Goal: Ask a question: Seek information or help from site administrators or community

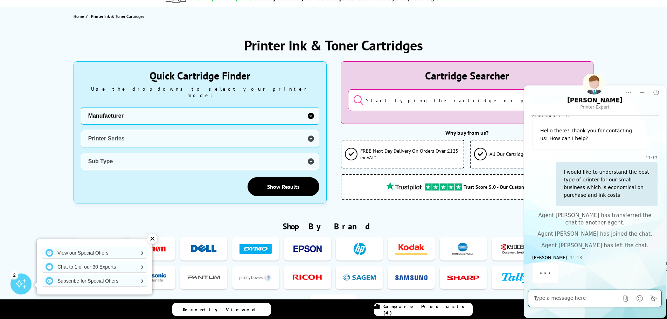
scroll to position [30, 0]
type textarea "C"
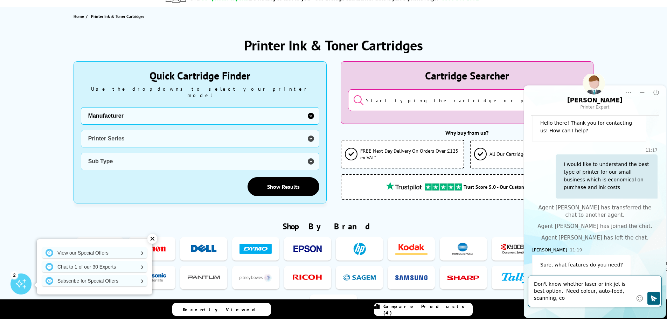
scroll to position [44, 0]
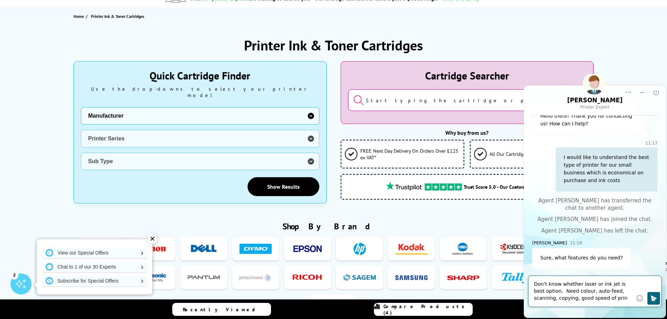
type textarea "Don't know whether laser or ink jet is best option. Need colour, auto-feed, sca…"
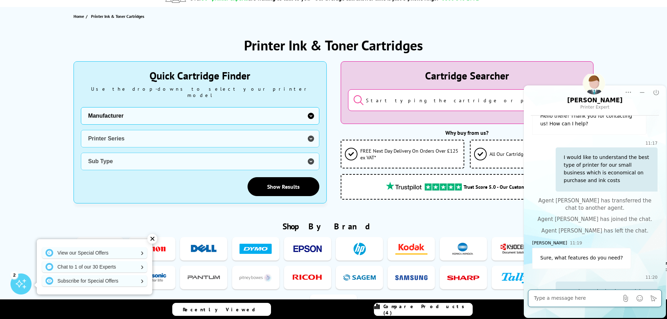
scroll to position [87, 0]
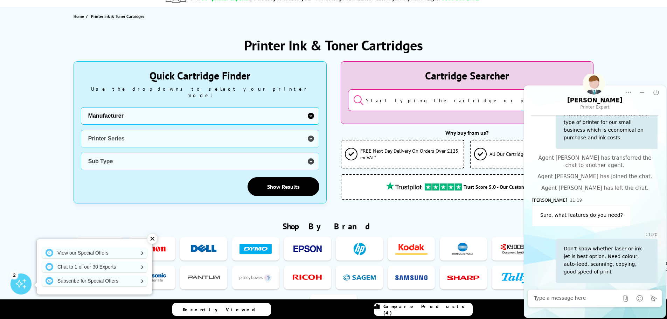
click at [309, 108] on select "Manufacturer Brother Canon Dell Dymo Epson HP Kodak Konica Minolta Kyocera Lexm…" at bounding box center [200, 115] width 238 height 17
select select "12603"
click at [81, 107] on select "Manufacturer Brother Canon Dell Dymo Epson HP Kodak Konica Minolta Kyocera Lexm…" at bounding box center [200, 115] width 238 height 17
click at [310, 132] on select "Printer Series AMP Series Colour Copier Series DesignJet Series DeskJet Series …" at bounding box center [200, 138] width 238 height 17
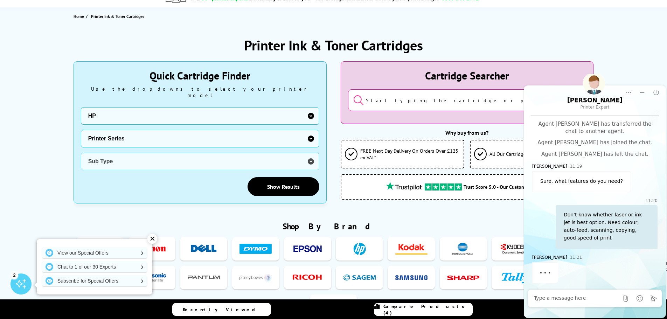
scroll to position [121, 0]
select select "37360"
click at [81, 130] on select "Printer Series AMP Series Colour Copier Series DesignJet Series DeskJet Series …" at bounding box center [200, 138] width 238 height 17
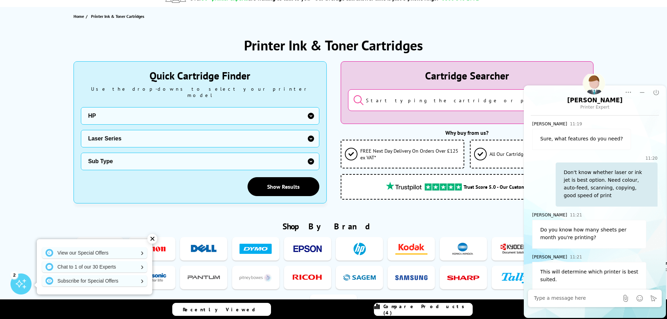
scroll to position [171, 0]
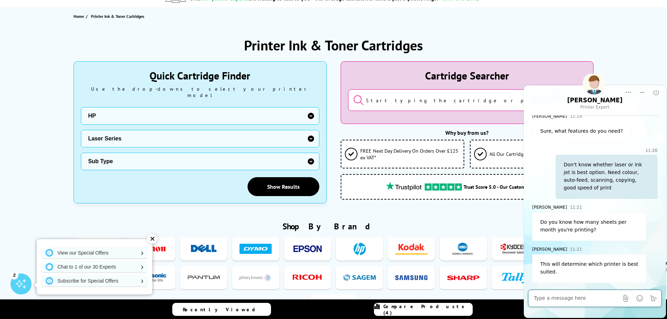
click at [574, 300] on textarea "Message input field. Type your text here and use the Send button to send." at bounding box center [576, 298] width 85 height 7
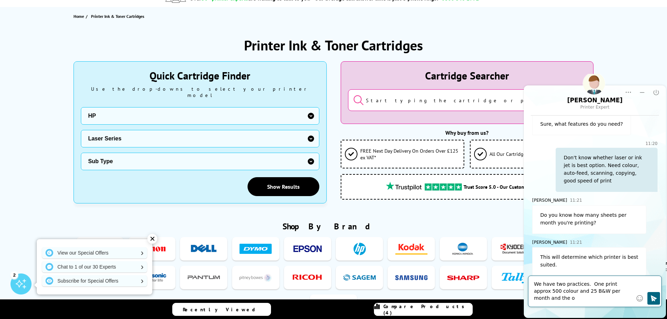
scroll to position [185, 0]
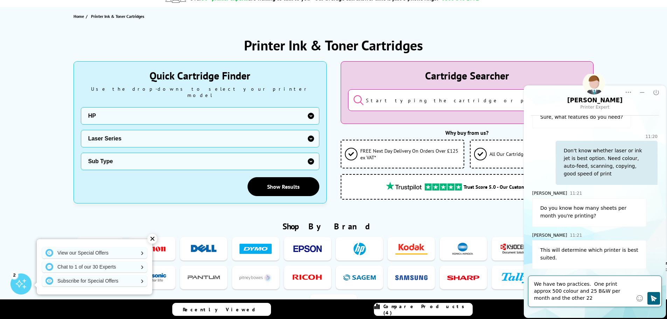
type textarea "We have two practices. One print approx 500 colour and 25 B&W per month and the…"
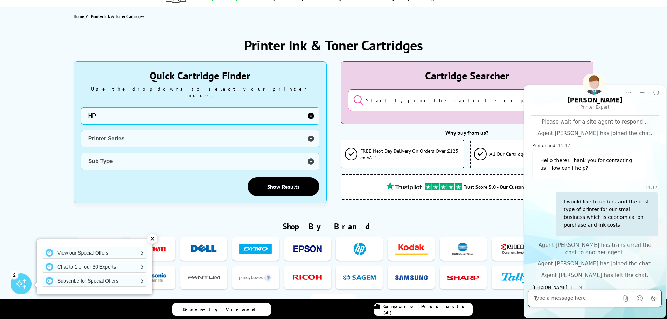
scroll to position [171, 0]
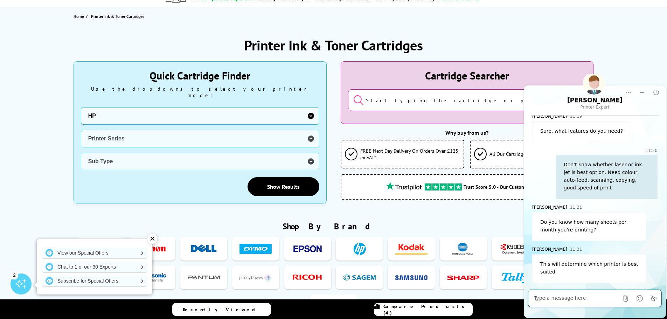
select select "0"
click at [567, 296] on textarea "Message input field. Type your text here and use the Send button to send." at bounding box center [576, 298] width 85 height 7
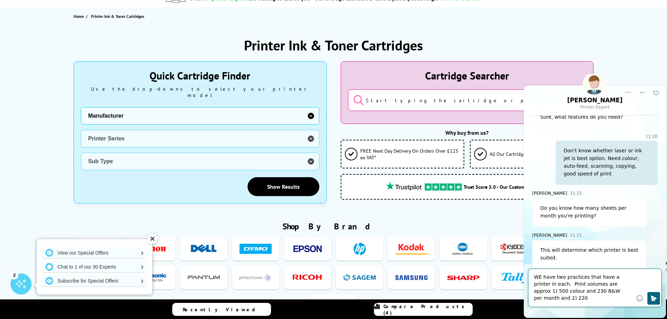
scroll to position [192, 0]
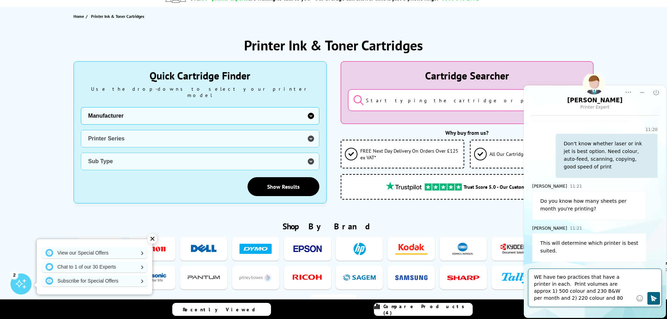
type textarea "WE have two practices that have a printer in each. Print volumes are approx 1) …"
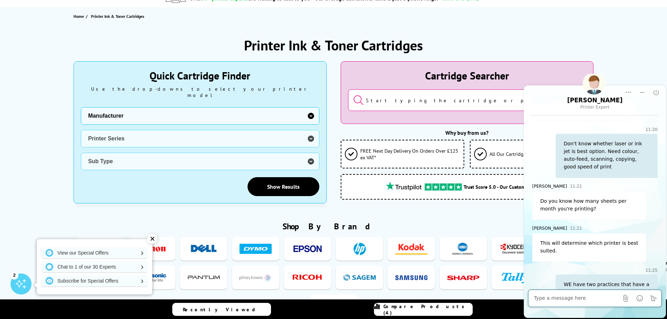
scroll to position [236, 0]
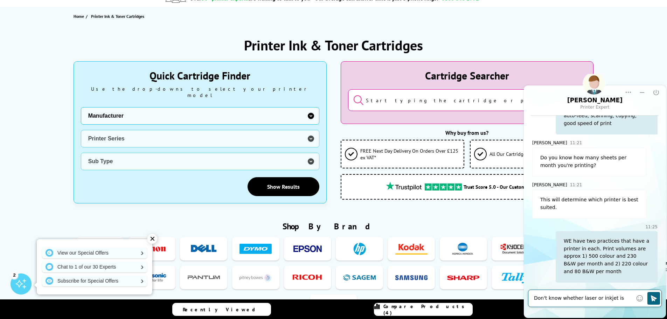
type textarea "Don't know whether laser or inkjet is the best"
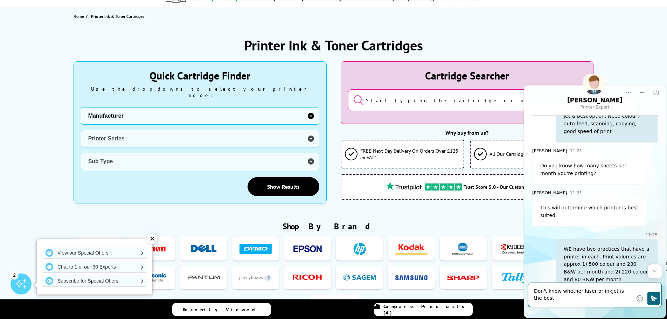
scroll to position [277, 0]
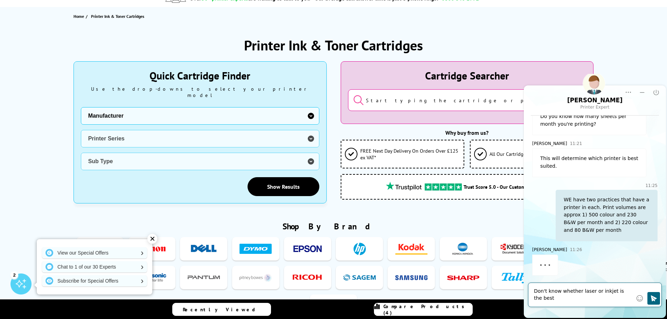
drag, startPoint x: 541, startPoint y: 296, endPoint x: 532, endPoint y: 289, distance: 10.9
click at [533, 289] on div "Don't know whether laser or inkjet is the best" at bounding box center [594, 295] width 133 height 24
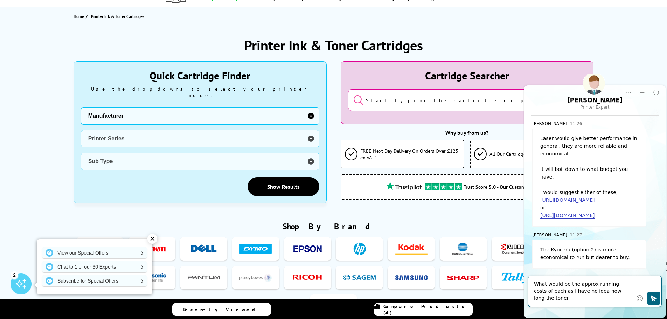
scroll to position [410, 0]
type textarea "What would be the approx running costs of each as I have no idea how long the t…"
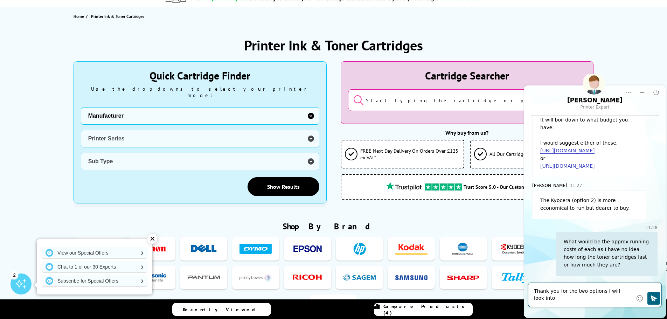
scroll to position [460, 0]
type textarea "Thank you for the two options I will look into these"
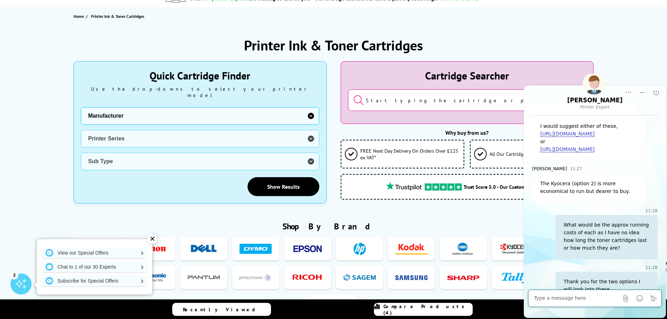
scroll to position [442, 0]
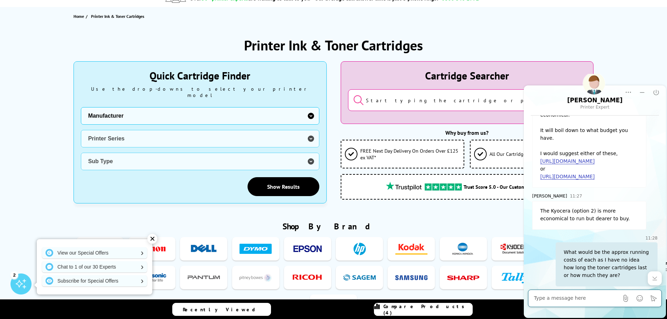
click at [559, 157] on div "Laser would give better performance in general, they are more reliable and econ…" at bounding box center [589, 139] width 114 height 98
click at [559, 163] on link "https://www.printerland.co.uk/product/xerox-c325/160085" at bounding box center [567, 161] width 54 height 6
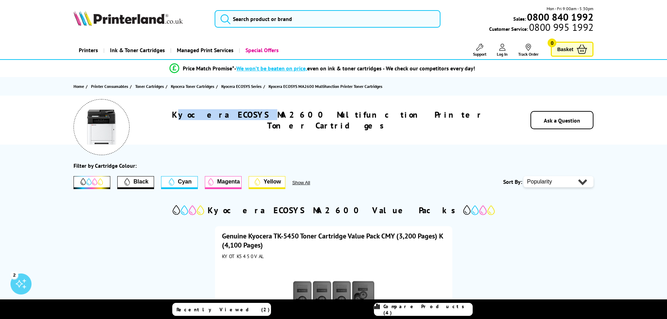
drag, startPoint x: 215, startPoint y: 120, endPoint x: 273, endPoint y: 123, distance: 58.2
click at [273, 123] on h1 "Kyocera ECOSYS MA2600 Multifunction Printer Toner Cartridges" at bounding box center [327, 120] width 354 height 22
drag, startPoint x: 213, startPoint y: 121, endPoint x: 305, endPoint y: 126, distance: 92.2
click at [305, 126] on div "Kyocera ECOSYS MA2600 Multifunction Printer Toner Cartridges Ask a Question" at bounding box center [334, 120] width 560 height 49
copy h1 "Kyocera ECOSYS MA2600"
